Goal: Transaction & Acquisition: Download file/media

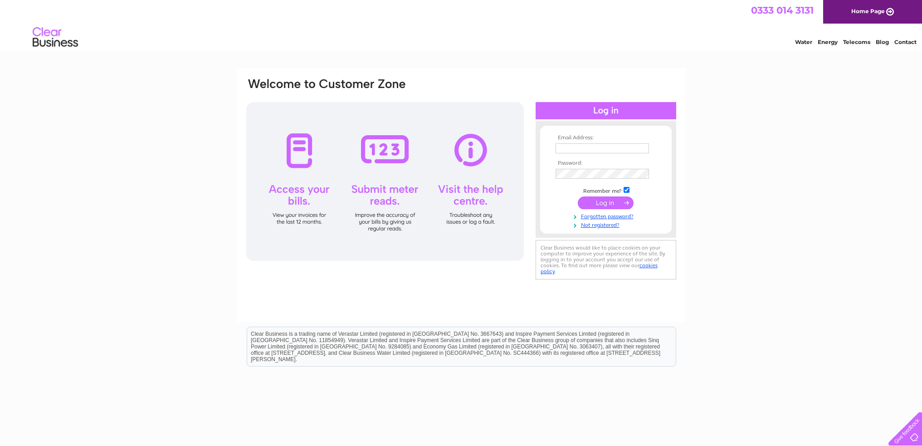
click at [593, 149] on input "text" at bounding box center [602, 148] width 93 height 10
type input "accounts@chalkwellauctions.co.uk"
click at [624, 205] on input "submit" at bounding box center [606, 203] width 56 height 13
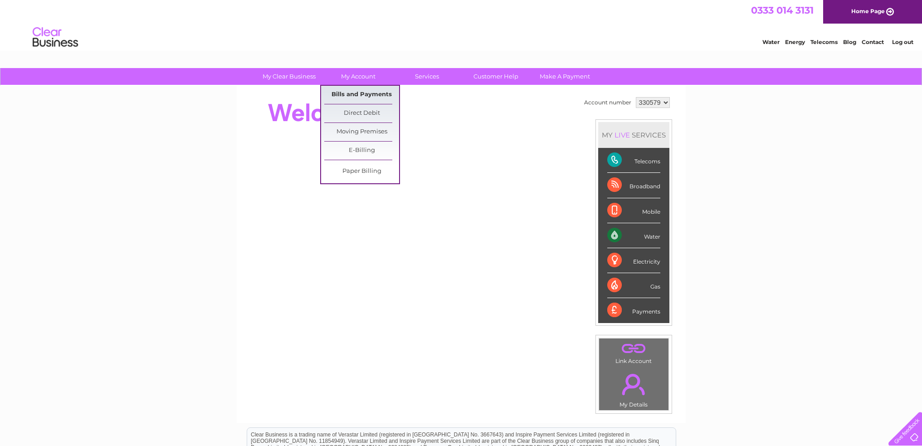
click at [359, 96] on link "Bills and Payments" at bounding box center [361, 95] width 75 height 18
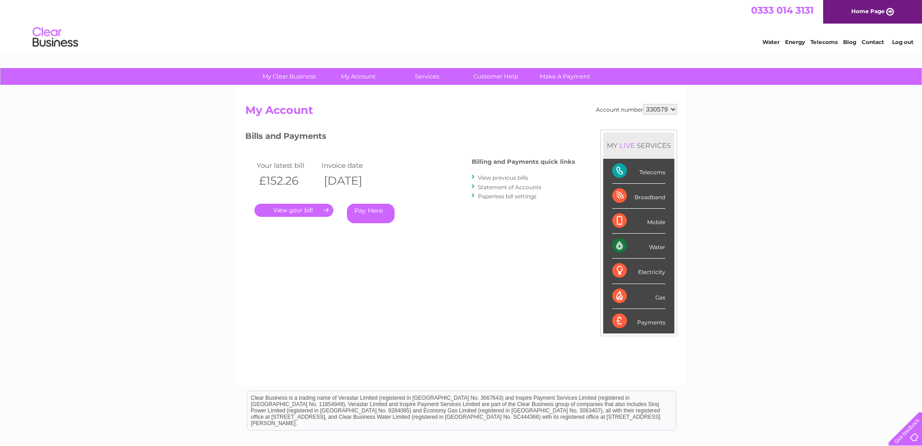
click at [506, 176] on link "View previous bills" at bounding box center [503, 177] width 50 height 7
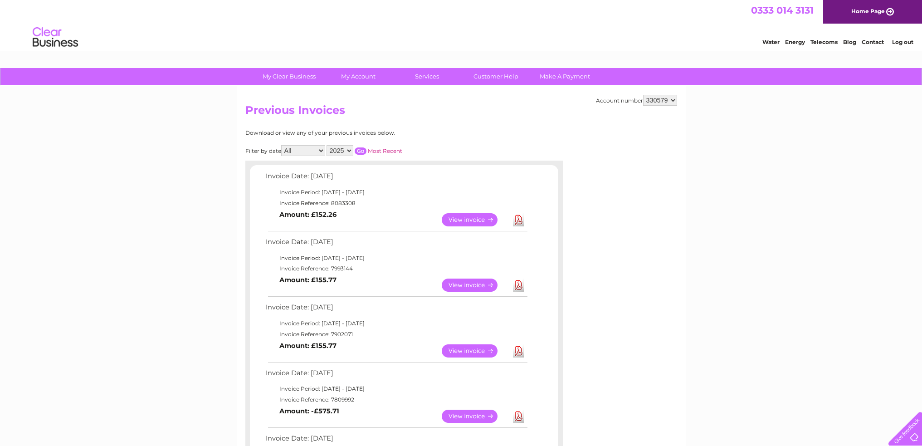
click at [347, 148] on select "2025 2024 2023 2022" at bounding box center [340, 150] width 27 height 11
click at [328, 145] on select "2025 2024 2023 2022" at bounding box center [340, 150] width 27 height 11
click at [365, 147] on div "Filter by date All January February March April May June July August September …" at bounding box center [364, 150] width 238 height 11
click at [361, 151] on input "button" at bounding box center [361, 150] width 12 height 7
click at [350, 152] on select "2025 2024 2023 2022" at bounding box center [340, 150] width 27 height 11
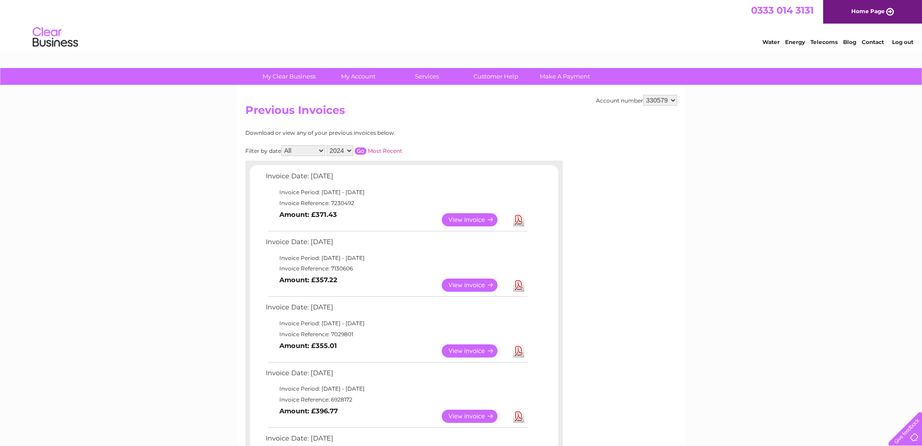
select select "2025"
click at [328, 145] on select "2025 2024 2023 2022" at bounding box center [340, 150] width 27 height 11
click at [365, 149] on input "button" at bounding box center [361, 150] width 12 height 7
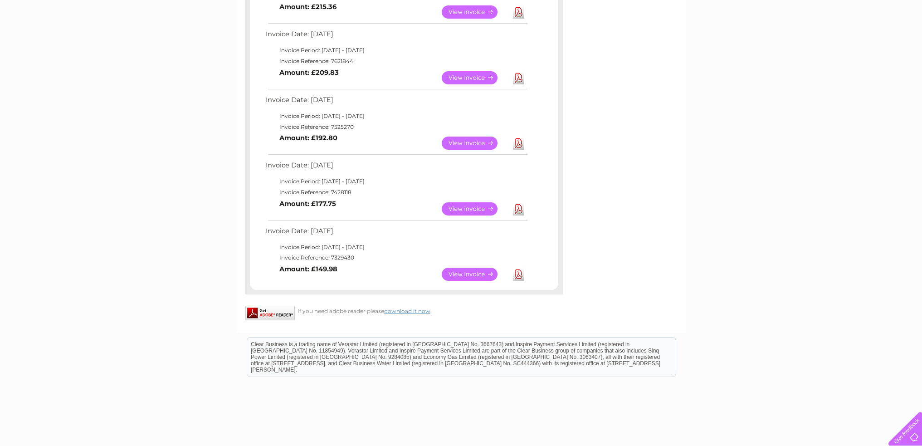
scroll to position [454, 0]
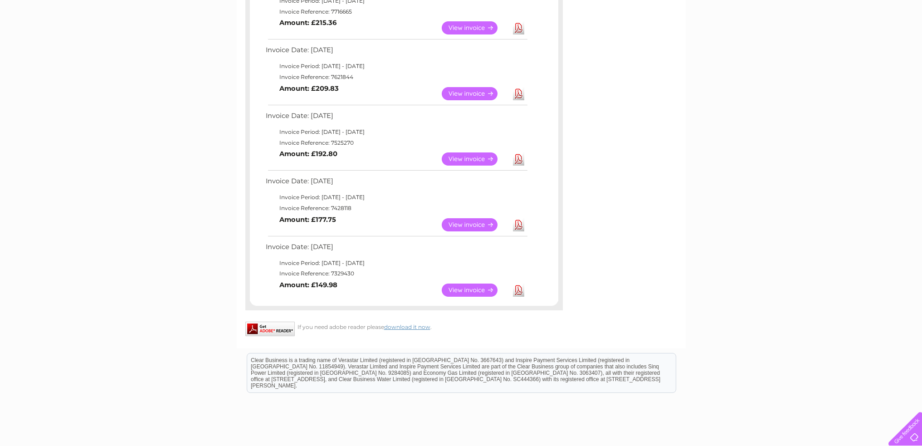
click at [518, 223] on link "Download" at bounding box center [518, 224] width 11 height 13
click at [518, 162] on link "Download" at bounding box center [518, 158] width 11 height 13
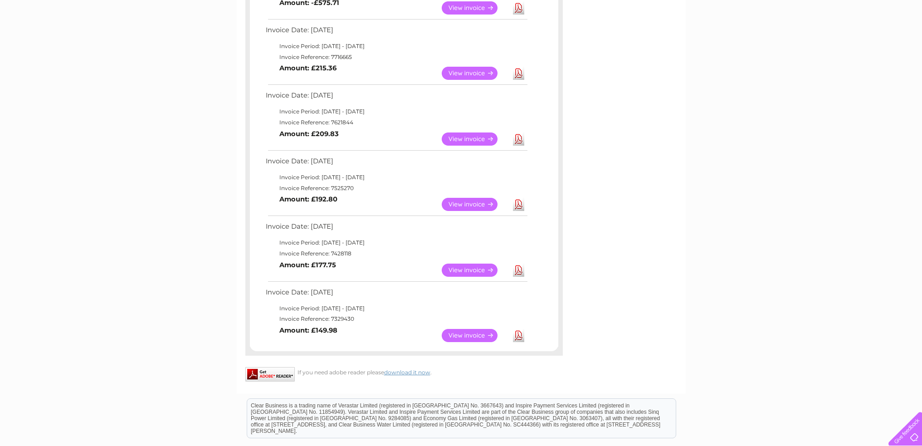
click at [515, 142] on link "Download" at bounding box center [518, 138] width 11 height 13
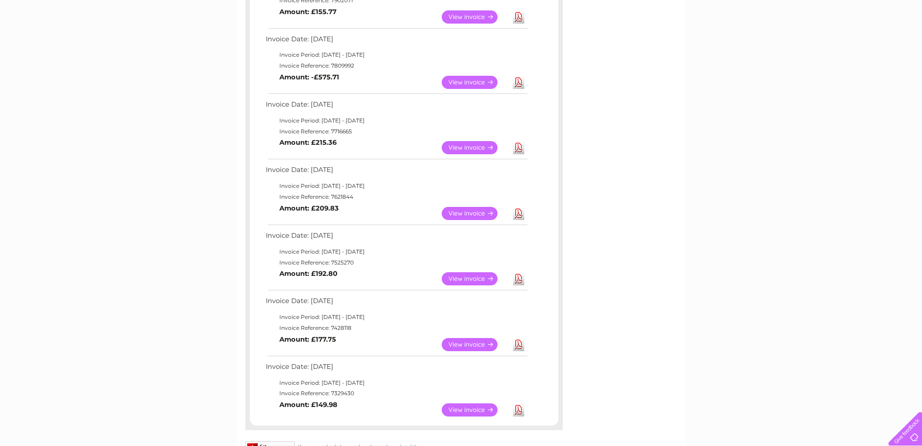
scroll to position [318, 0]
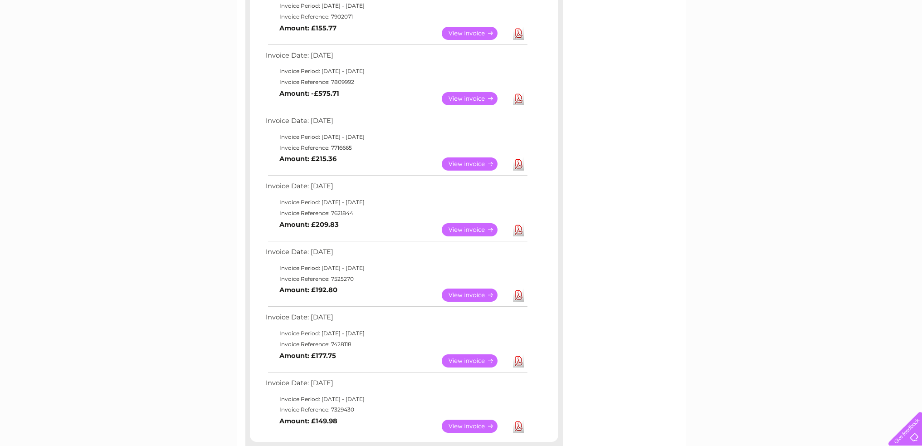
click at [517, 163] on link "Download" at bounding box center [518, 163] width 11 height 13
click at [517, 97] on link "Download" at bounding box center [518, 98] width 11 height 13
click at [517, 32] on link "Download" at bounding box center [518, 33] width 11 height 13
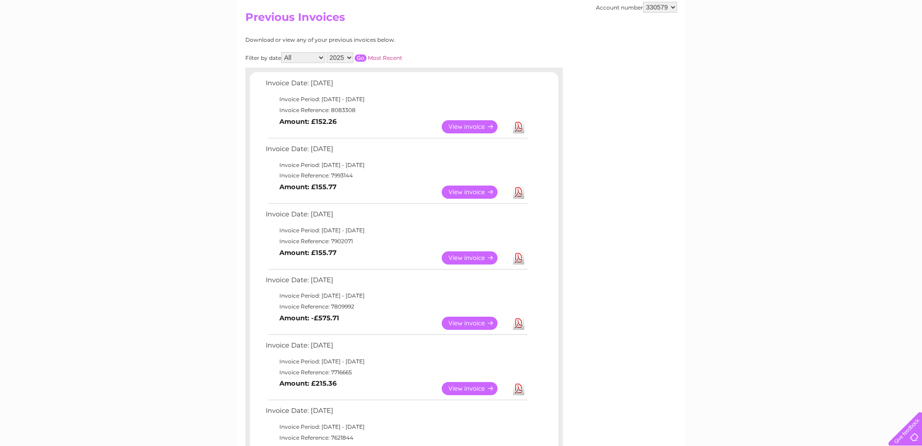
scroll to position [91, 0]
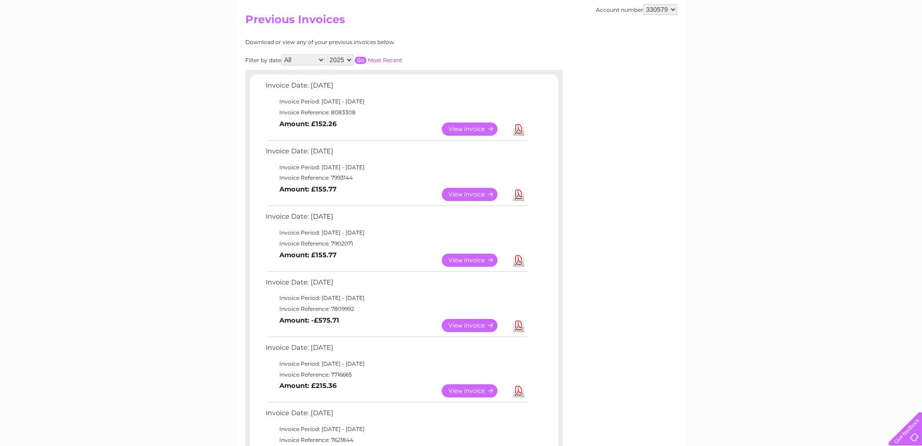
click at [520, 193] on link "Download" at bounding box center [518, 194] width 11 height 13
click at [516, 132] on link "Download" at bounding box center [518, 128] width 11 height 13
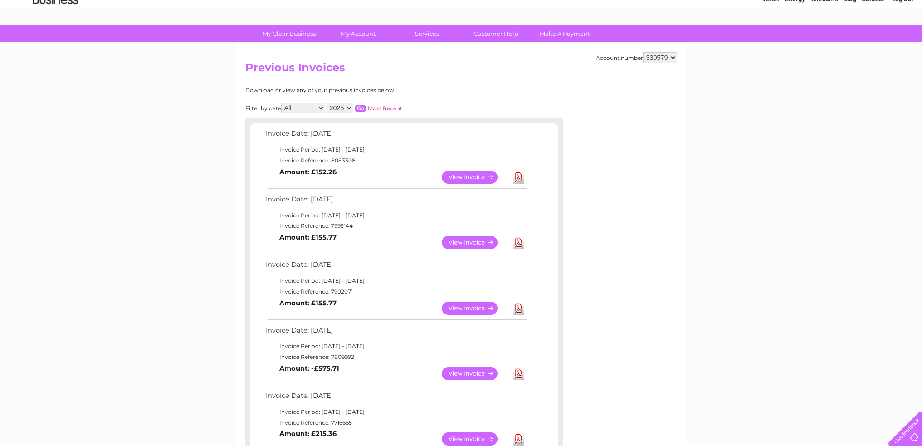
scroll to position [0, 0]
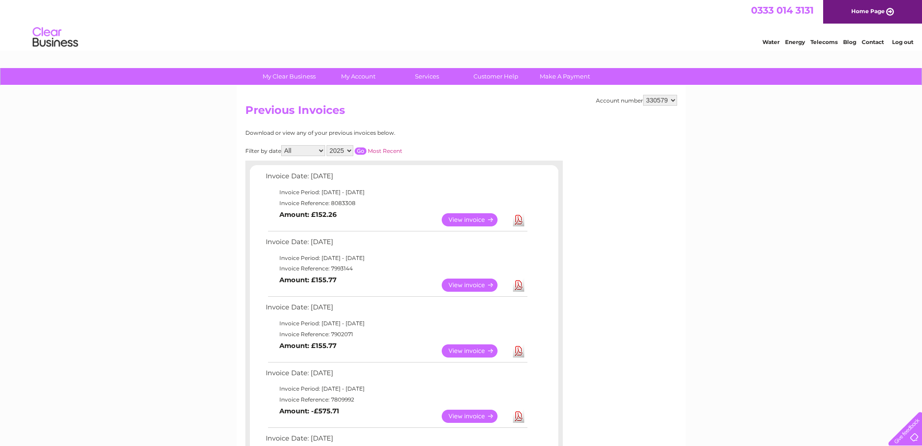
click at [909, 41] on link "Log out" at bounding box center [902, 42] width 21 height 7
